Goal: Task Accomplishment & Management: Use online tool/utility

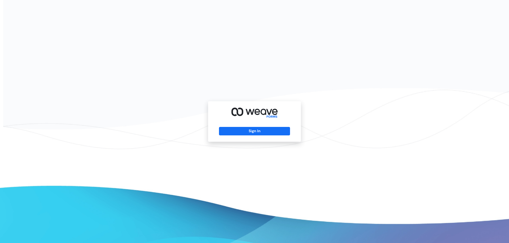
click at [280, 125] on div "Sign In" at bounding box center [254, 121] width 93 height 41
click at [276, 128] on button "Sign In" at bounding box center [254, 131] width 71 height 8
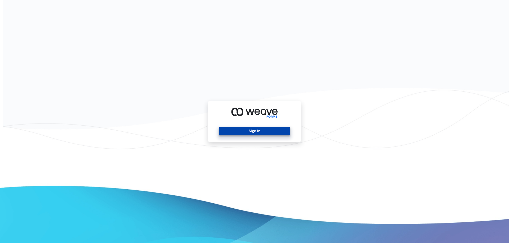
click at [276, 128] on button "Sign In" at bounding box center [254, 131] width 71 height 8
